Goal: Navigation & Orientation: Find specific page/section

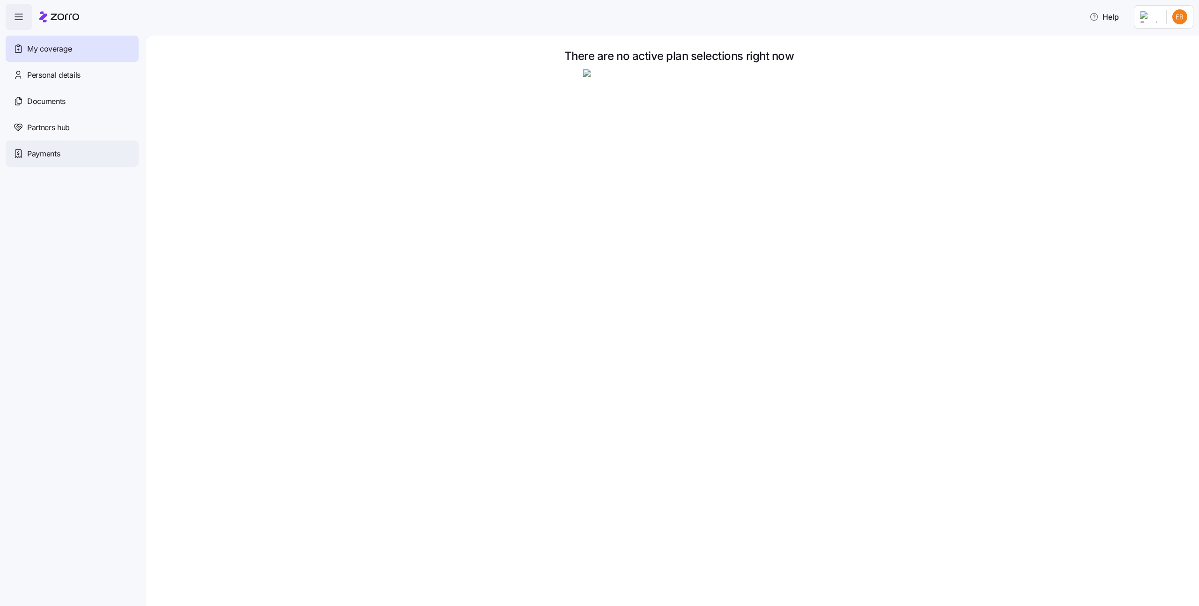
click at [67, 151] on div "Payments" at bounding box center [72, 154] width 133 height 26
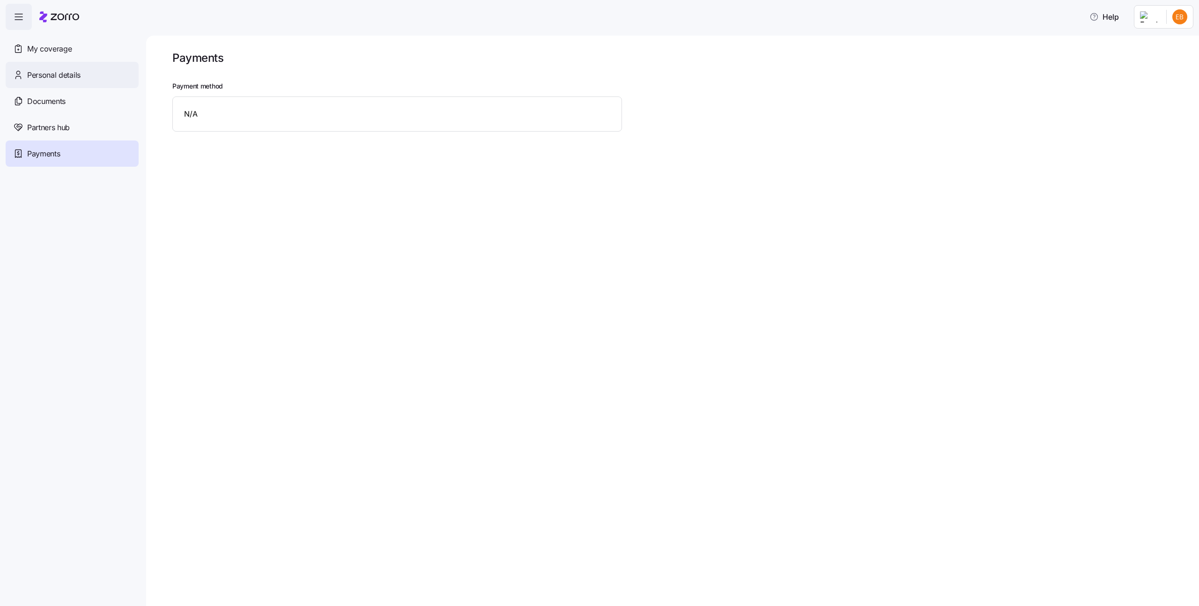
click at [74, 76] on span "Personal details" at bounding box center [53, 75] width 53 height 12
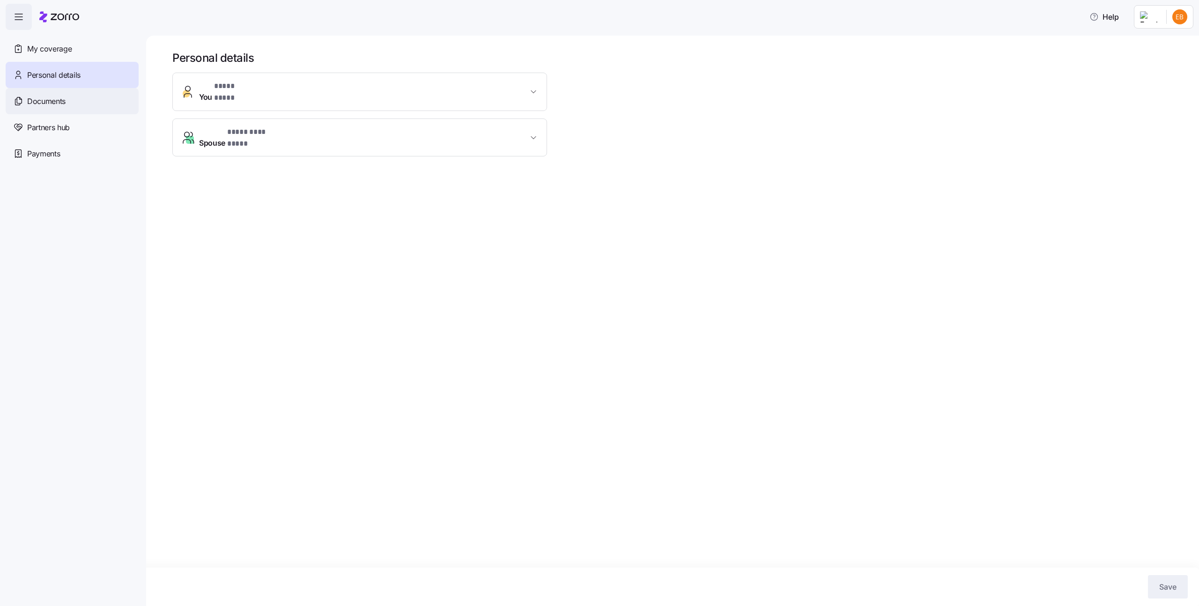
click at [75, 100] on div "Documents" at bounding box center [72, 101] width 133 height 26
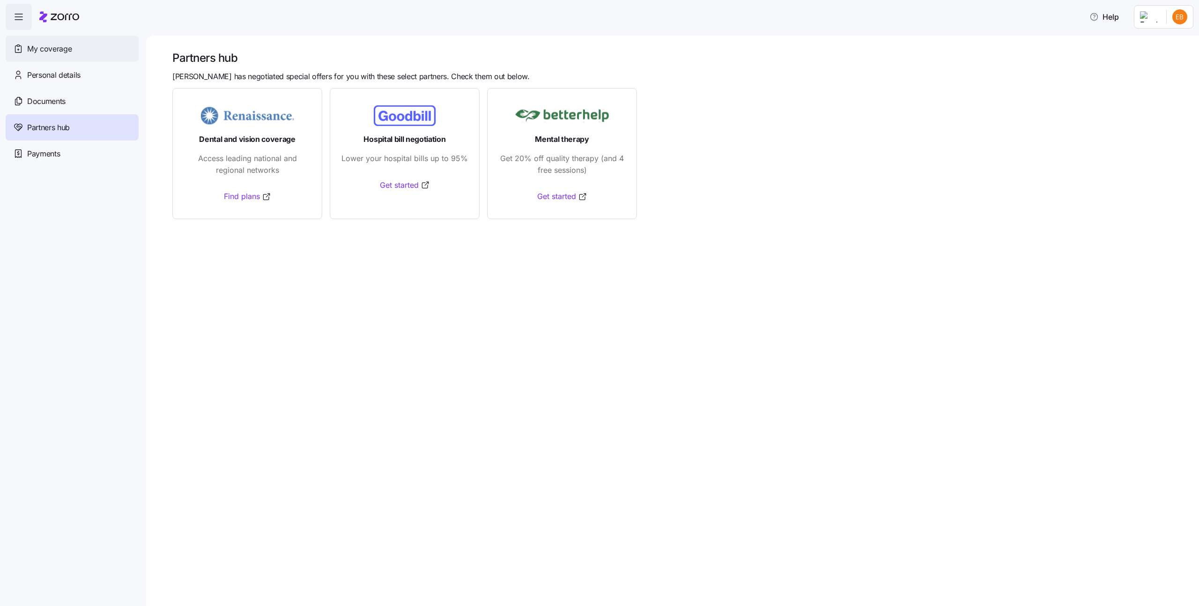
click at [50, 50] on span "My coverage" at bounding box center [49, 49] width 45 height 12
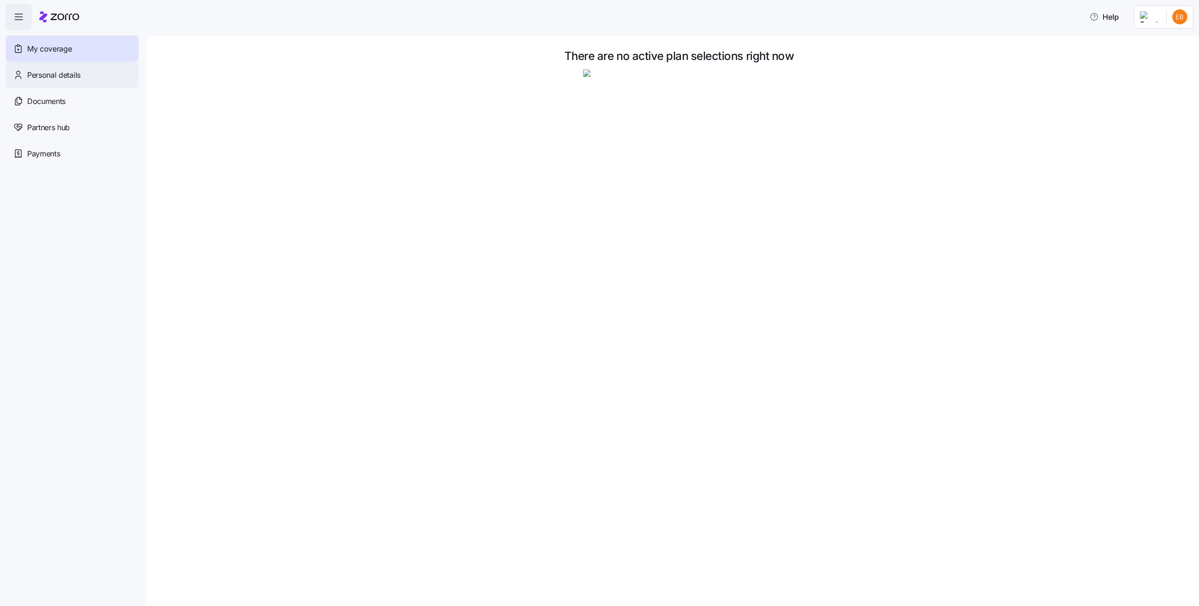
click at [53, 74] on span "Personal details" at bounding box center [53, 75] width 53 height 12
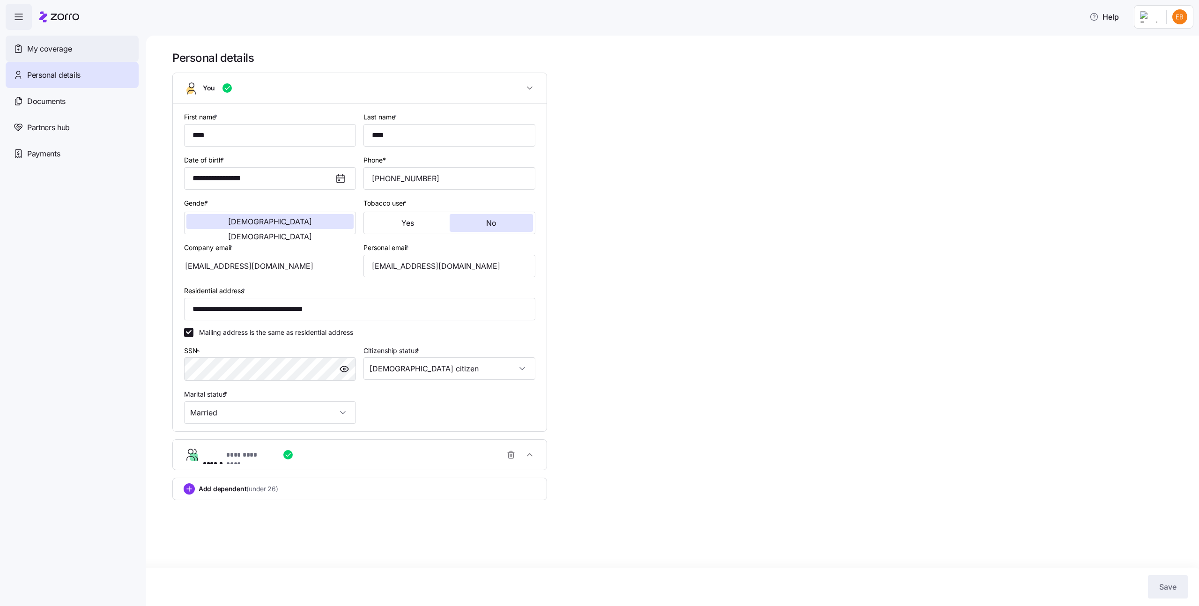
click at [83, 50] on div "My coverage" at bounding box center [72, 49] width 133 height 26
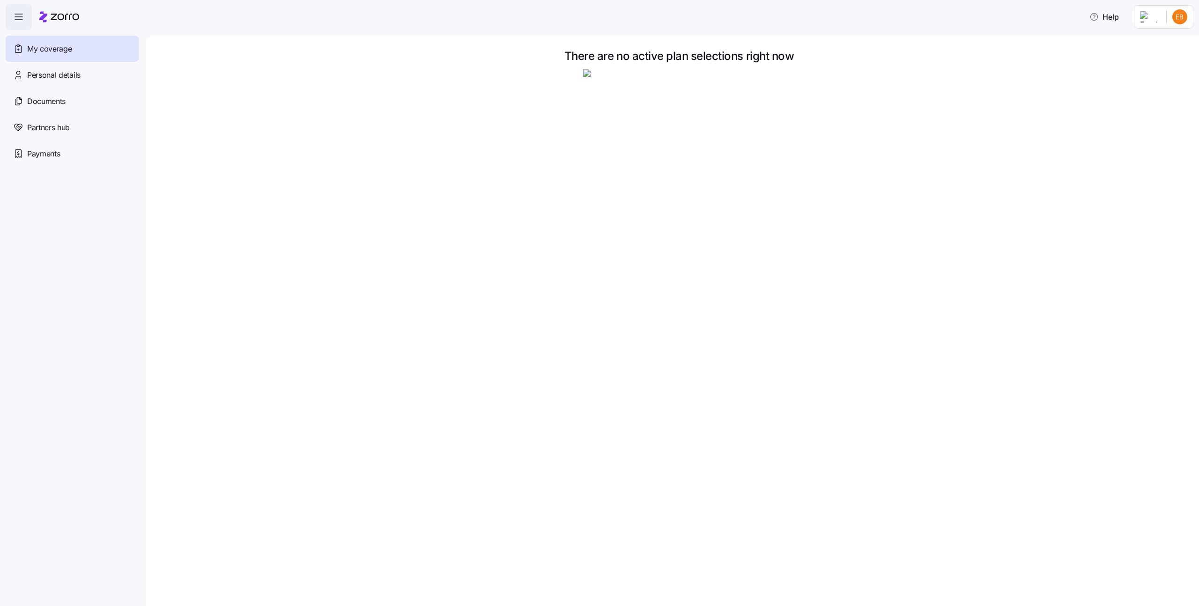
click at [277, 142] on div at bounding box center [679, 165] width 1014 height 192
click at [82, 126] on div "Partners hub" at bounding box center [72, 127] width 133 height 26
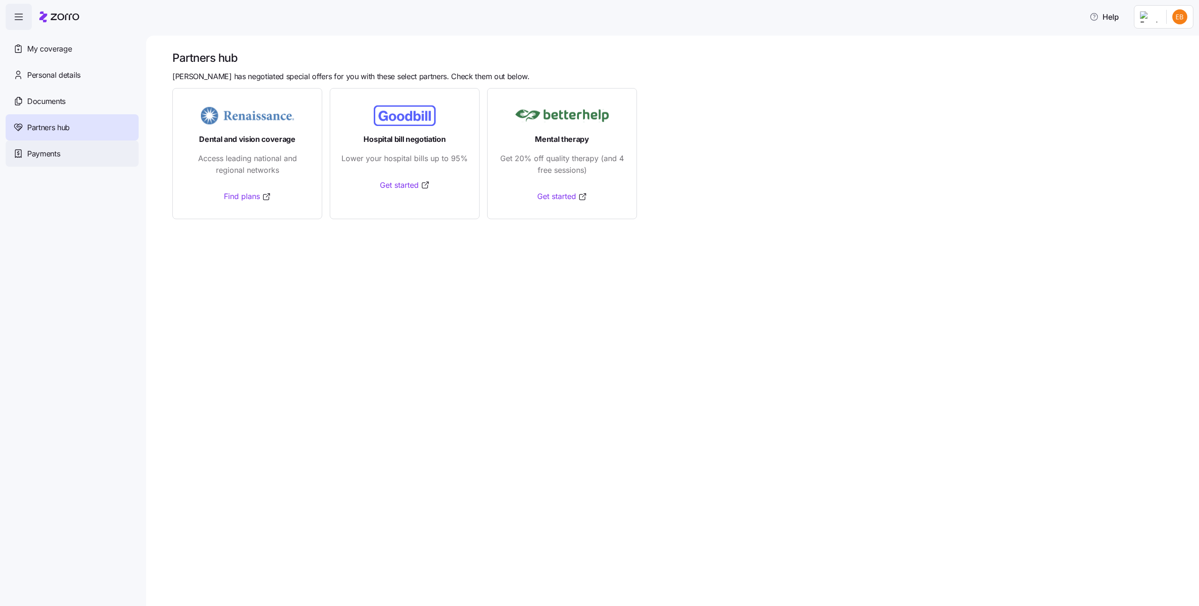
click at [74, 154] on div "Payments" at bounding box center [72, 154] width 133 height 26
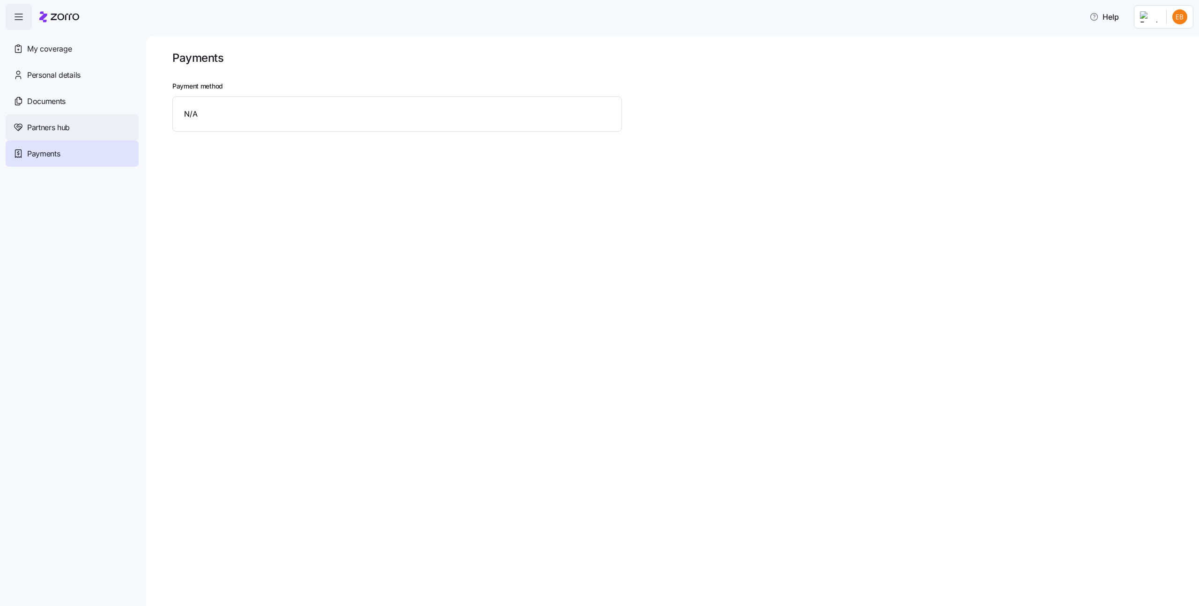
click at [73, 127] on div "Partners hub" at bounding box center [72, 127] width 133 height 26
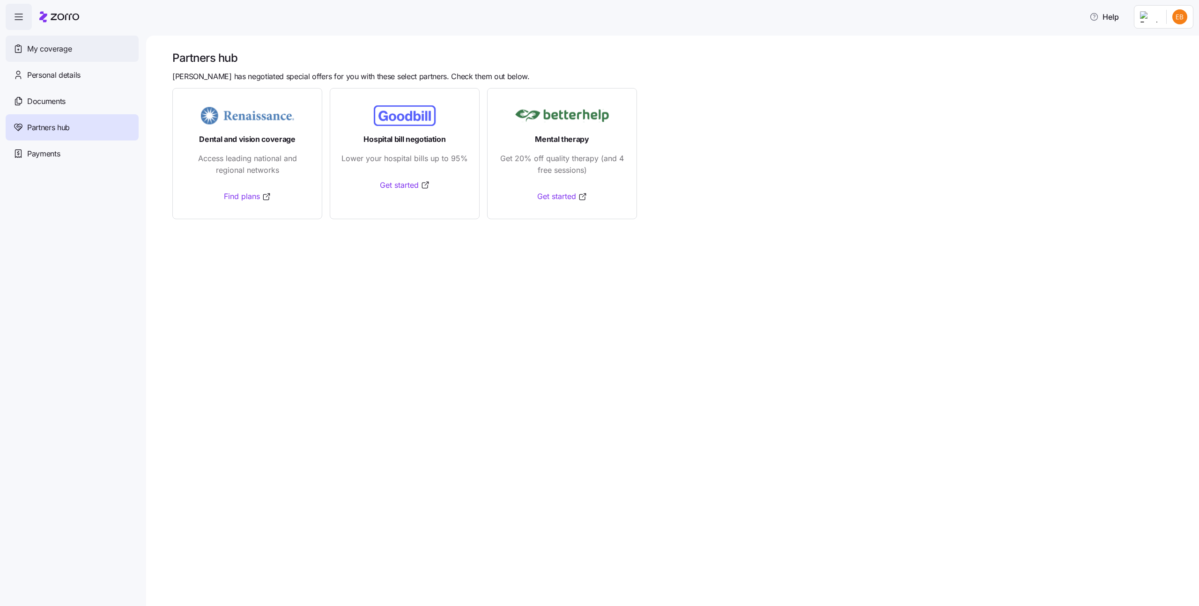
click at [75, 54] on div "My coverage" at bounding box center [72, 49] width 133 height 26
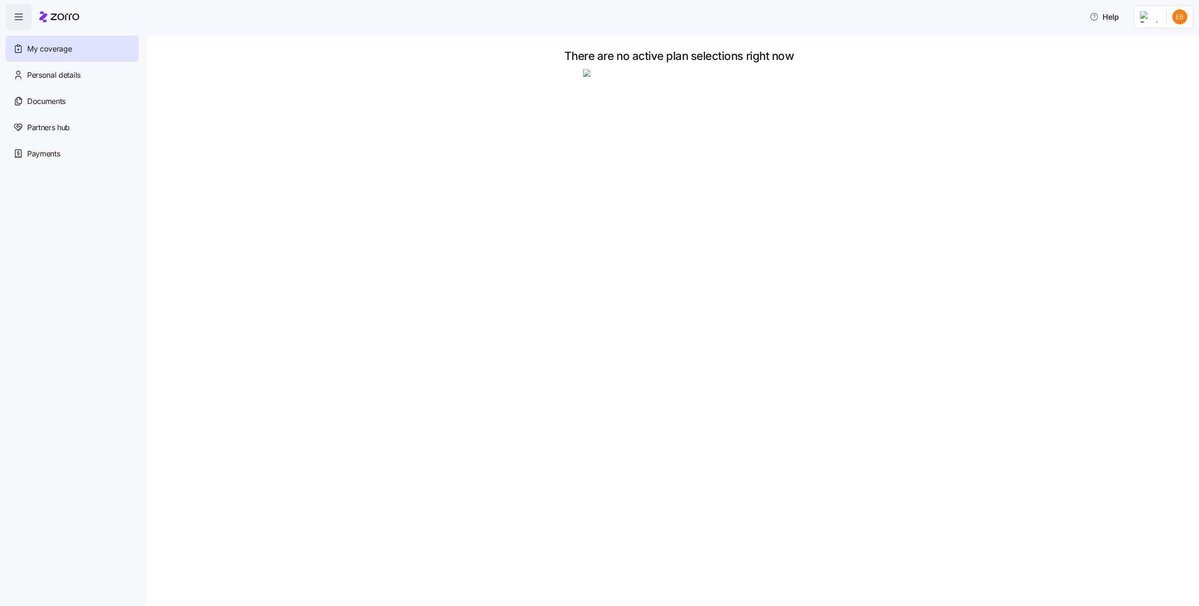
click at [1145, 21] on html "Help My coverage Personal details Documents Partners hub Payments There are no …" at bounding box center [599, 300] width 1199 height 601
click at [1154, 57] on div "Log out" at bounding box center [1155, 57] width 37 height 10
